Goal: Information Seeking & Learning: Learn about a topic

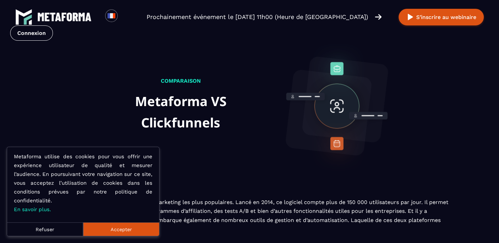
click at [117, 231] on button "Accepter" at bounding box center [121, 230] width 76 height 14
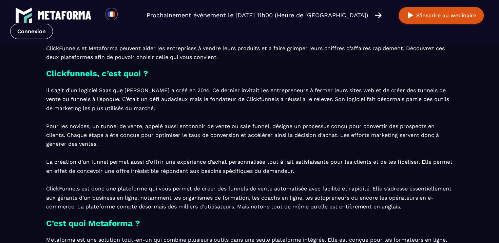
scroll to position [232, 0]
drag, startPoint x: 126, startPoint y: 90, endPoint x: 168, endPoint y: 88, distance: 41.8
click at [168, 88] on p "Il s’agit d’un logiciel Saas que [PERSON_NAME] a créé en 2014. Ce dernier invit…" at bounding box center [249, 148] width 407 height 125
click at [181, 83] on div "Présentation de Clickfunnels et Metaforma ClickFunnels et Metaforma peuvent aid…" at bounding box center [249, 192] width 407 height 339
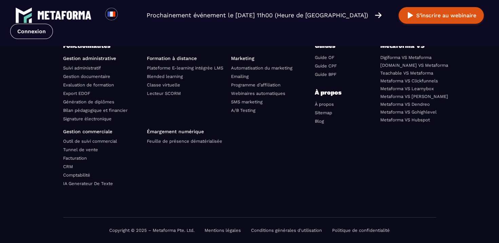
scroll to position [2294, 0]
